Goal: Information Seeking & Learning: Learn about a topic

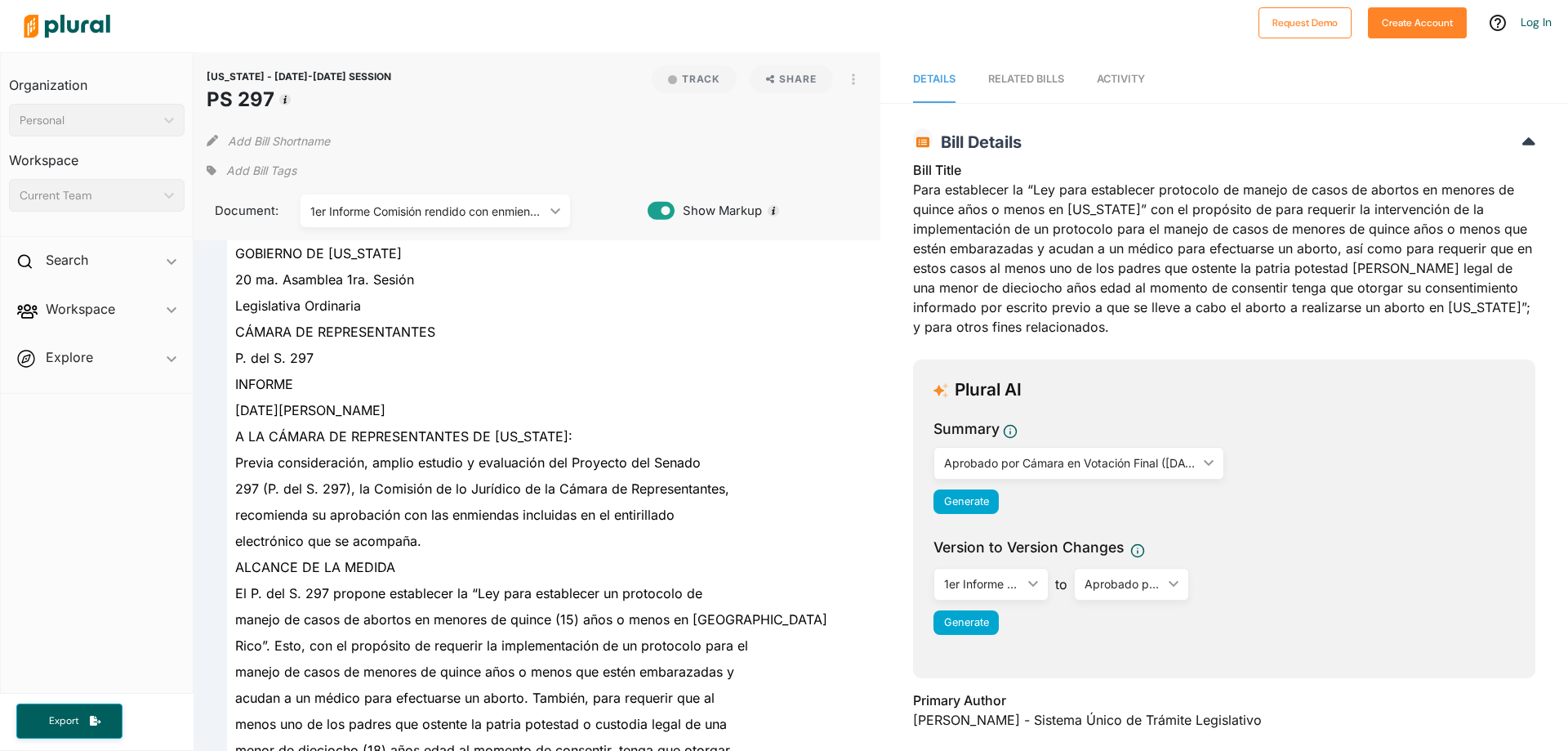
drag, startPoint x: 211, startPoint y: 101, endPoint x: 285, endPoint y: 107, distance: 74.2
click at [285, 107] on h1 "PS 297" at bounding box center [299, 99] width 185 height 30
copy h1 "PS 297"
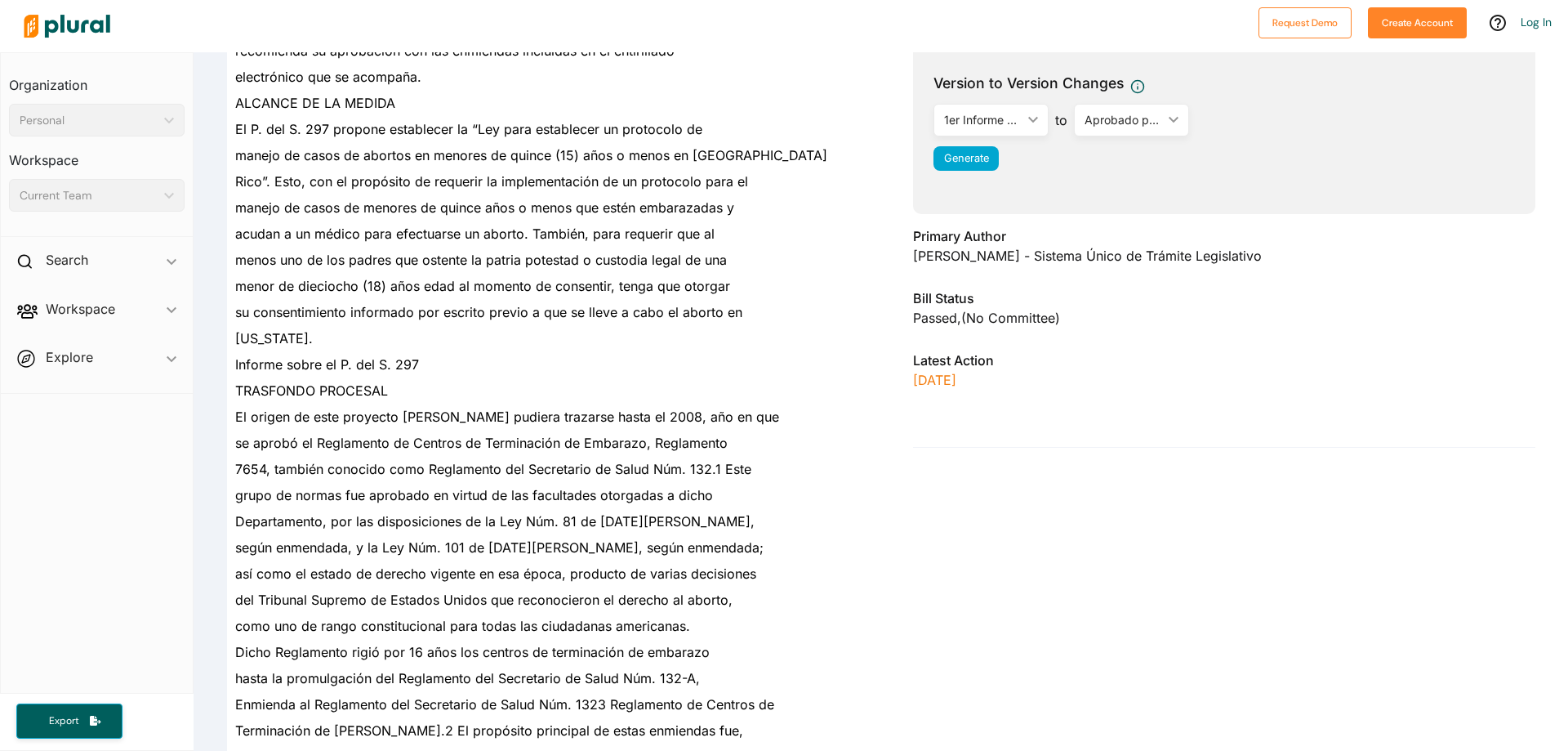
scroll to position [326, 0]
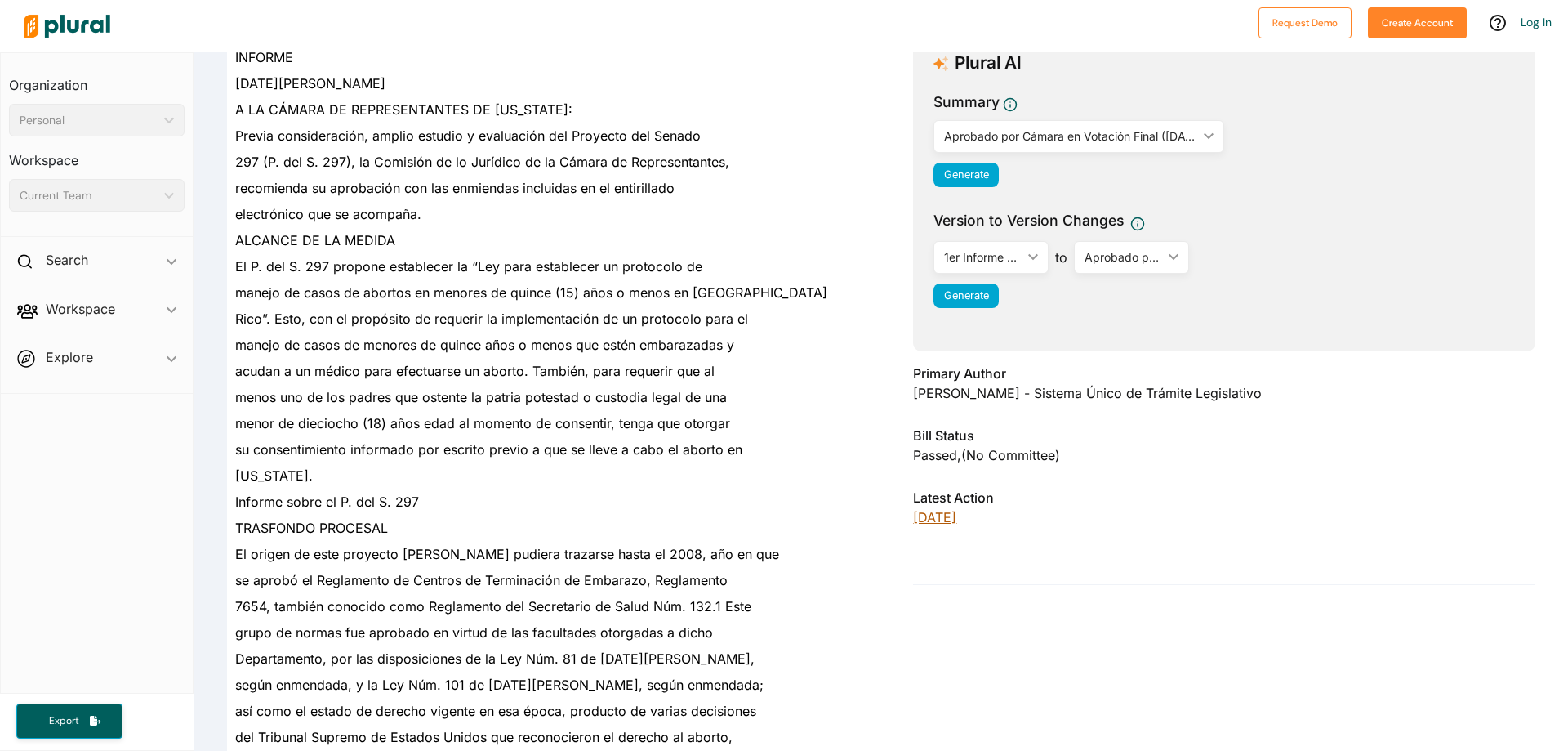
click at [932, 508] on p "[DATE]" at bounding box center [1224, 516] width 622 height 19
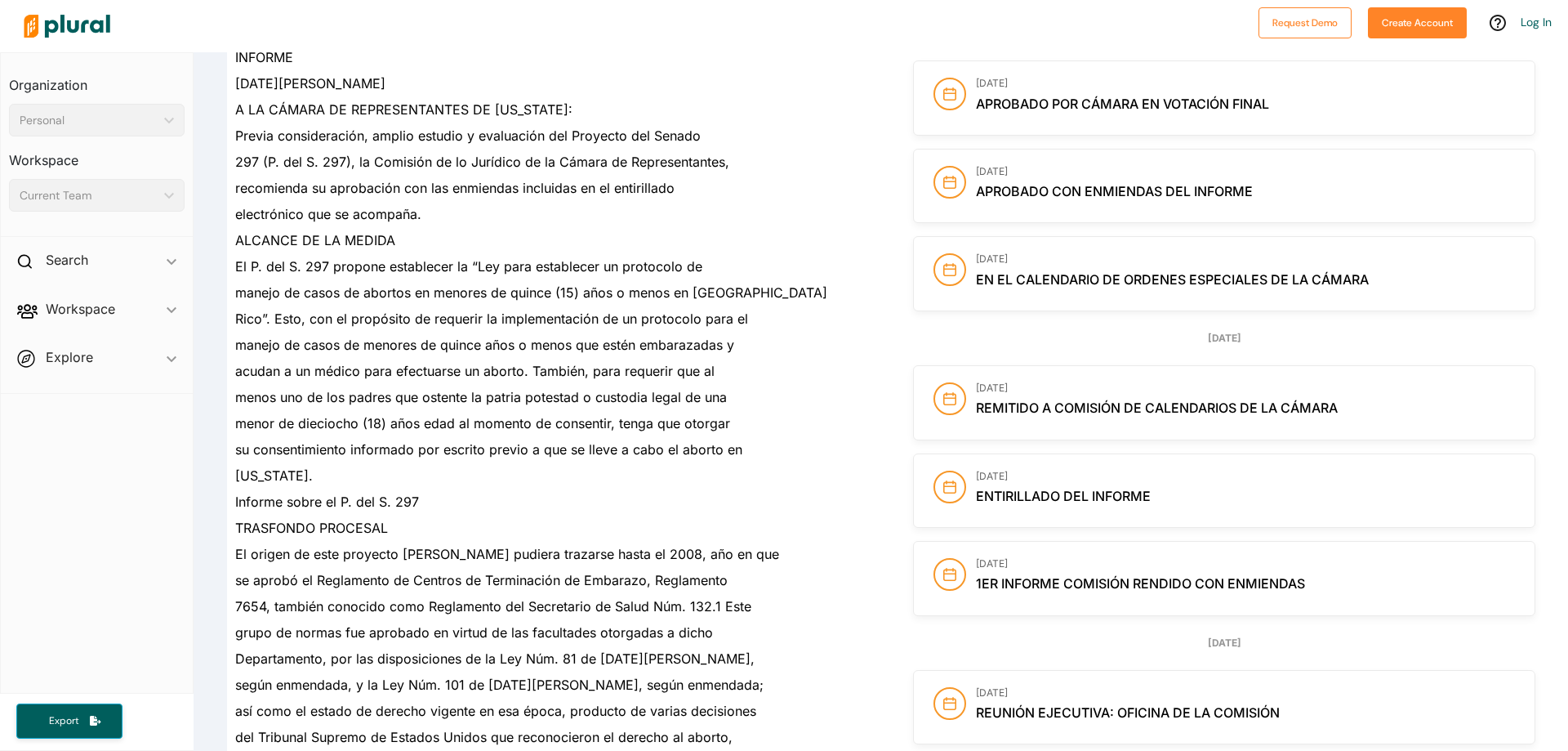
click at [1076, 105] on span "Aprobado por Cámara en Votación Final" at bounding box center [1123, 103] width 293 height 16
click at [1034, 103] on span "Aprobado por Cámara en Votación Final" at bounding box center [1123, 103] width 293 height 16
click at [1008, 186] on span "Aprobado con enmiendas del informe" at bounding box center [1115, 191] width 277 height 16
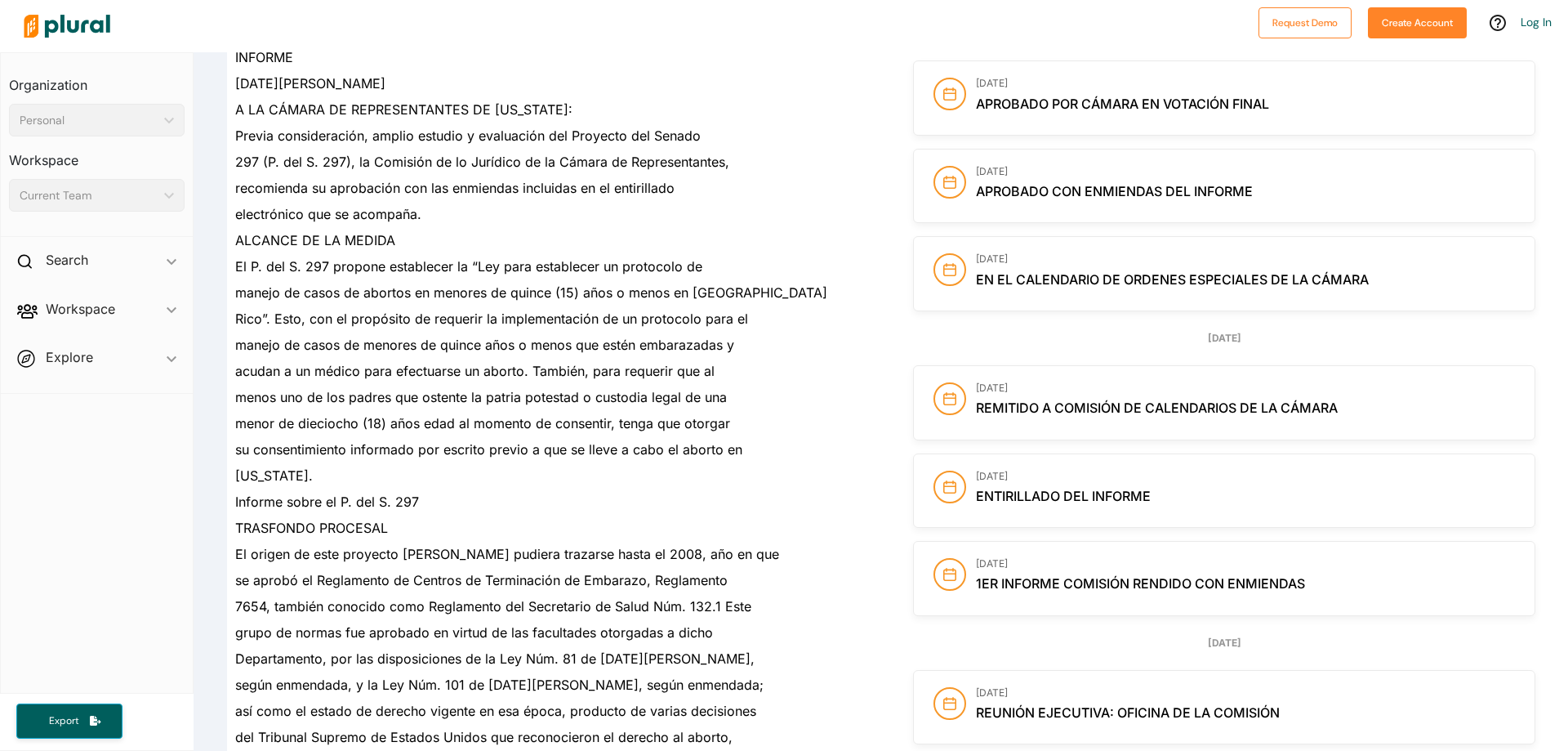
scroll to position [0, 0]
